Goal: Task Accomplishment & Management: Manage account settings

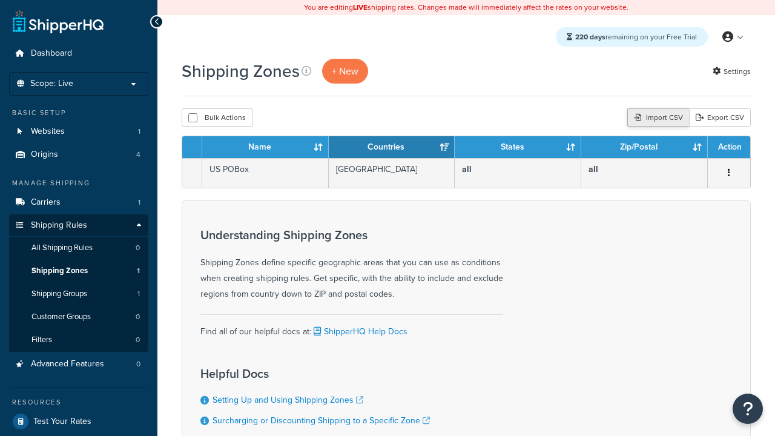
click at [657, 118] on div "Import CSV" at bounding box center [659, 117] width 62 height 18
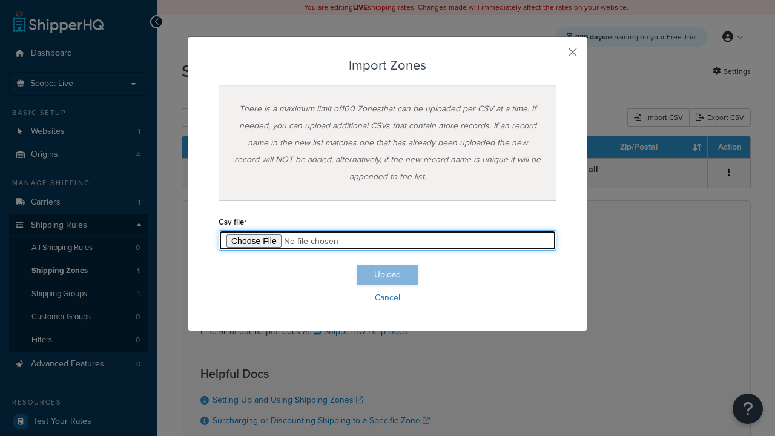
click at [388, 241] on input "file" at bounding box center [388, 240] width 338 height 21
type input "C:\fakepath\importZonesFailure.csv"
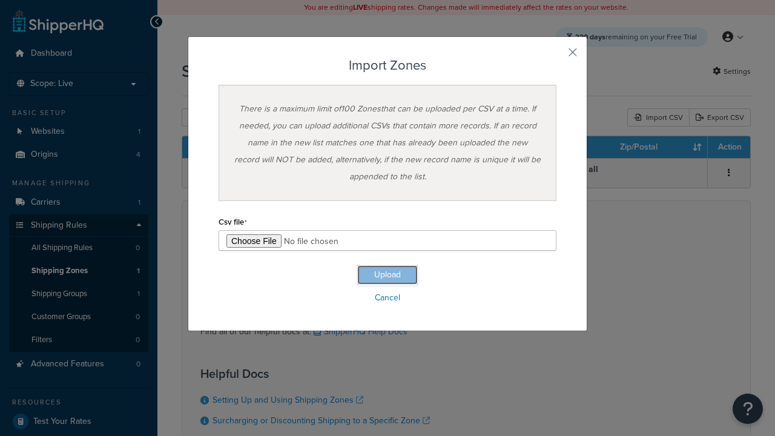
click at [388, 275] on button "Upload" at bounding box center [387, 274] width 61 height 19
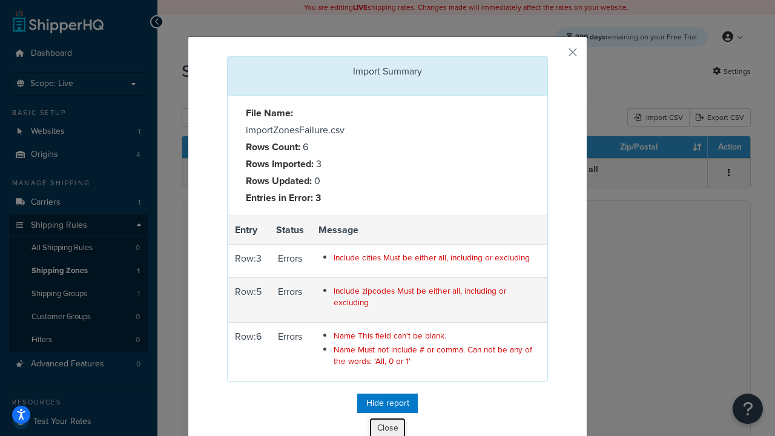
click at [388, 426] on button "Close" at bounding box center [388, 428] width 36 height 21
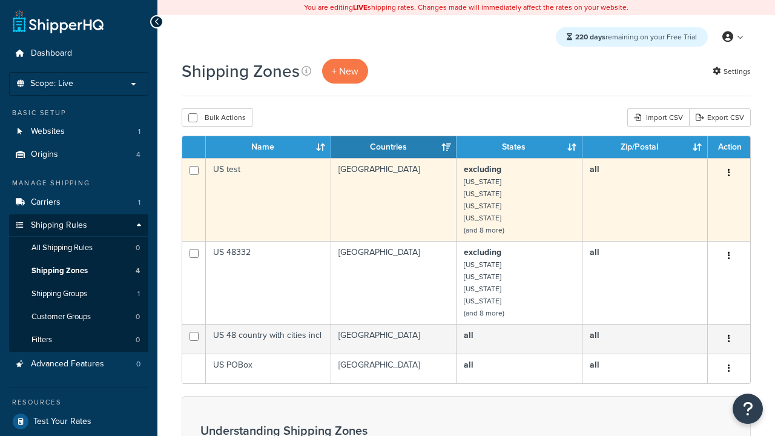
click at [729, 174] on icon "button" at bounding box center [729, 172] width 2 height 8
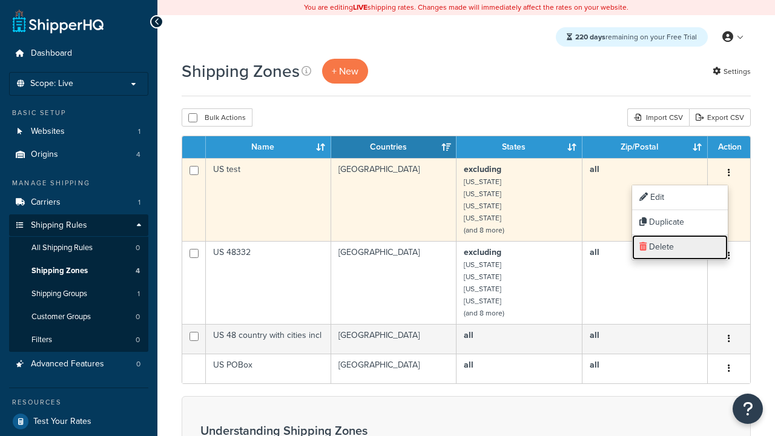
click at [680, 247] on link "Delete" at bounding box center [681, 247] width 96 height 25
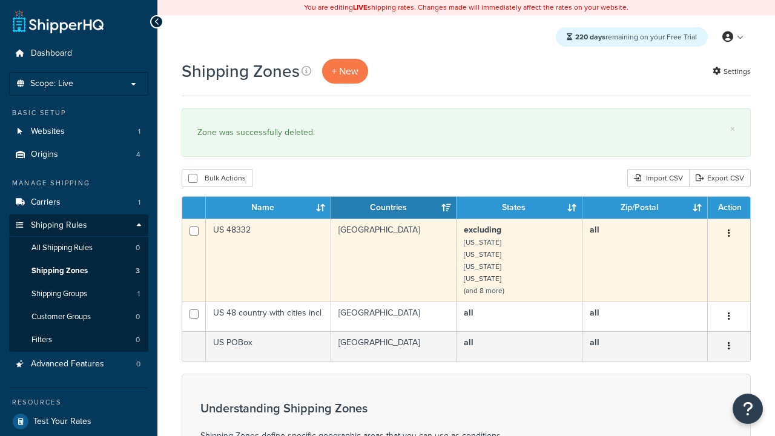
click at [729, 234] on icon "button" at bounding box center [729, 233] width 2 height 8
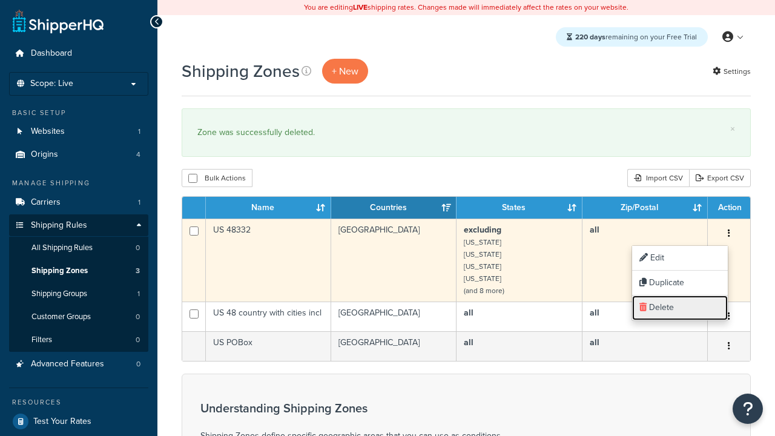
click at [680, 308] on link "Delete" at bounding box center [681, 308] width 96 height 25
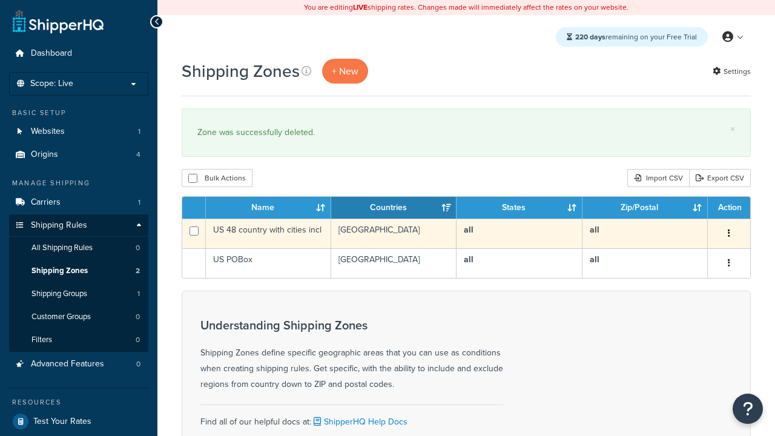
click at [729, 234] on icon "button" at bounding box center [729, 233] width 2 height 8
click at [0, 0] on link "Delete" at bounding box center [0, 0] width 0 height 0
